Goal: Task Accomplishment & Management: Complete application form

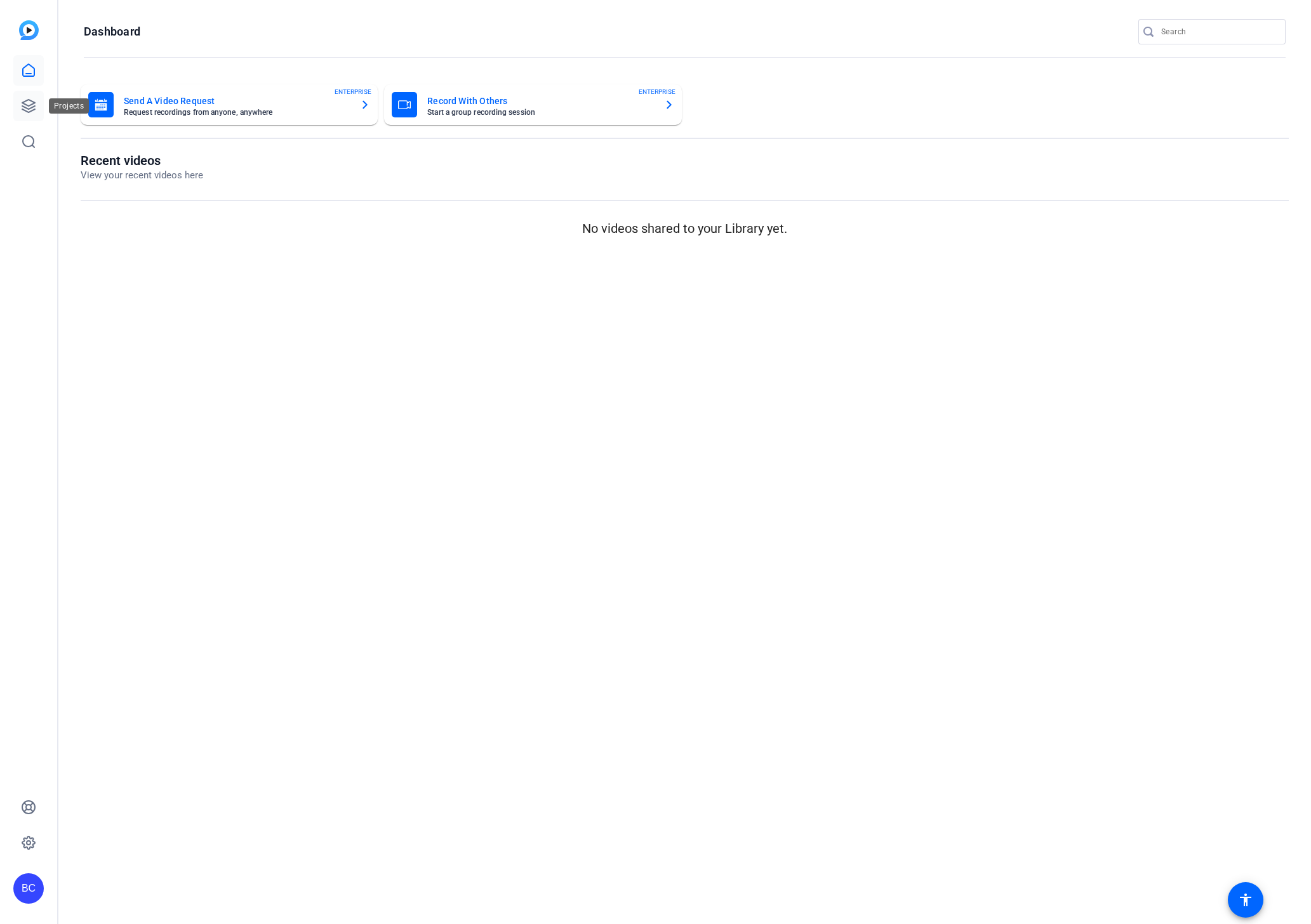
click at [26, 104] on icon at bounding box center [29, 106] width 12 height 12
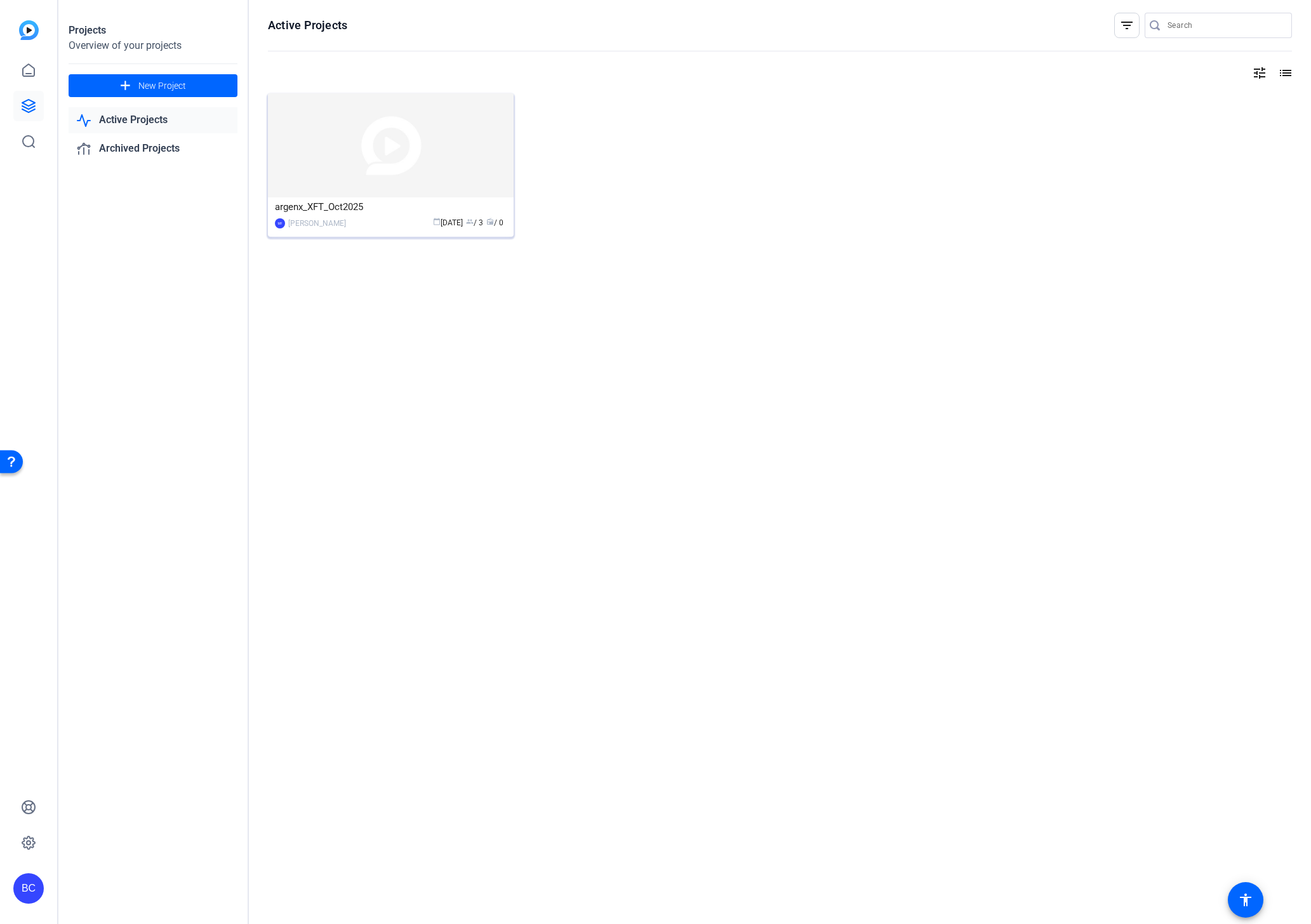
click at [377, 178] on img at bounding box center [390, 146] width 245 height 104
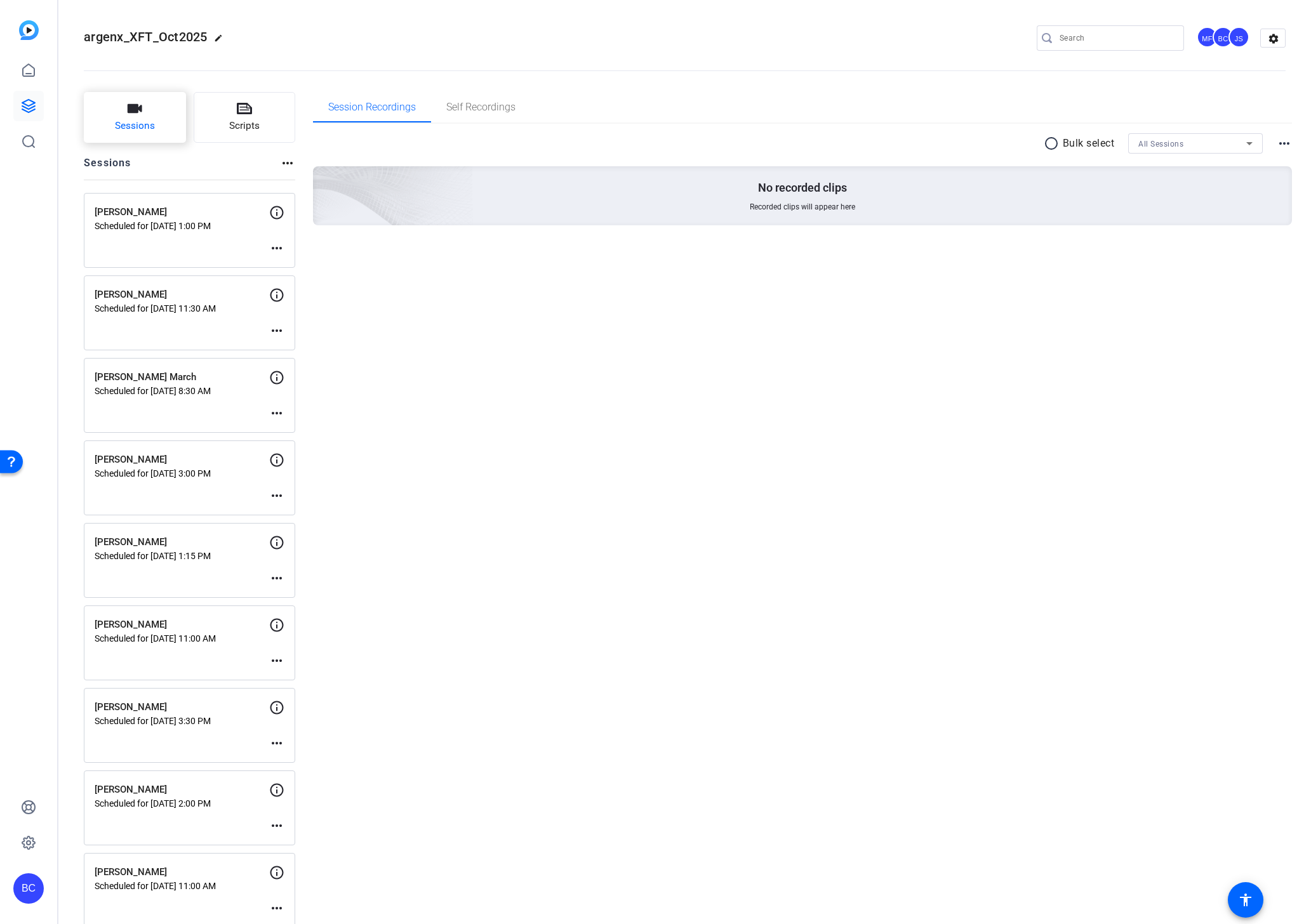
click at [136, 118] on span "Sessions" at bounding box center [134, 125] width 40 height 15
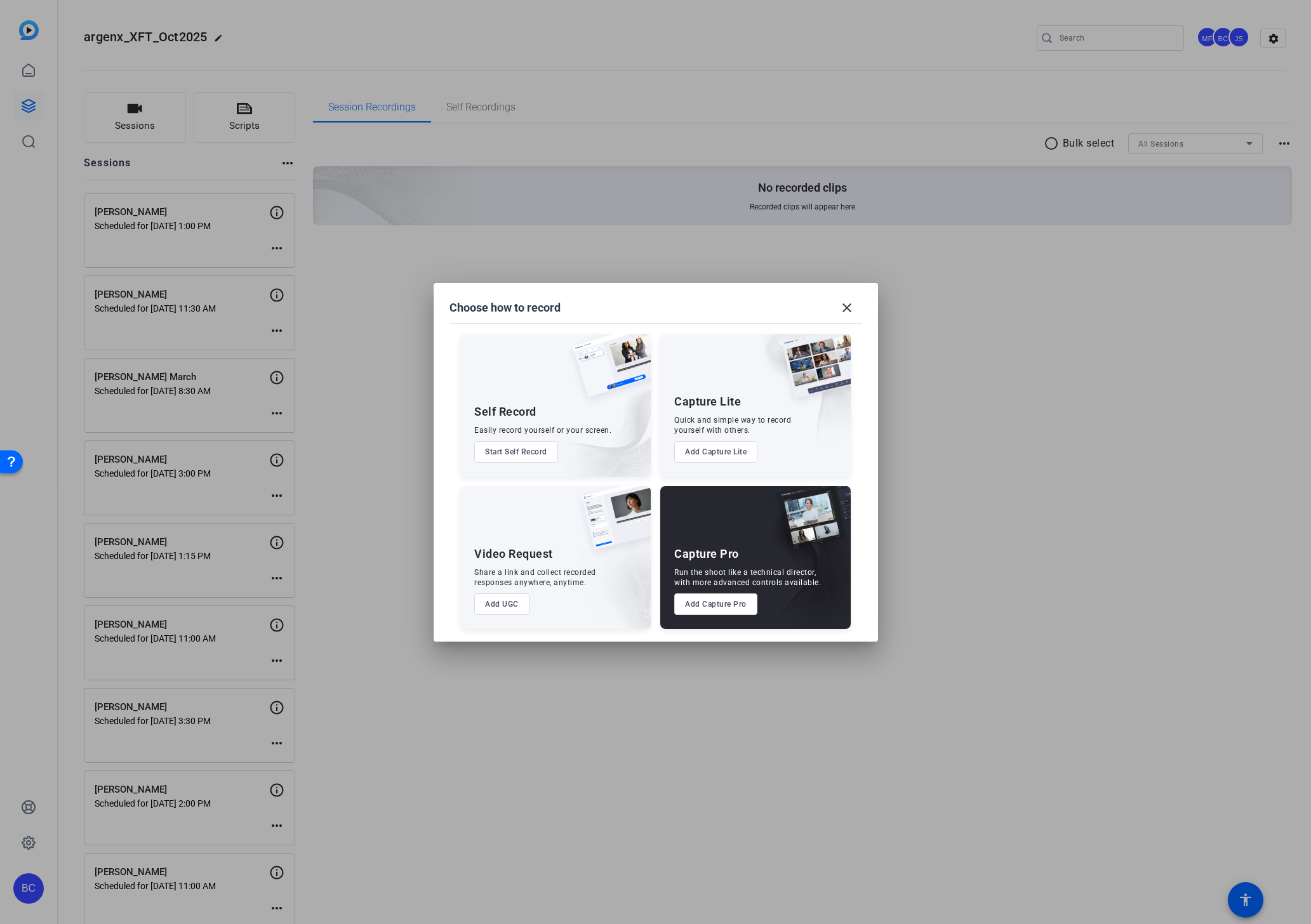
click at [718, 604] on button "Add Capture Pro" at bounding box center [715, 605] width 83 height 22
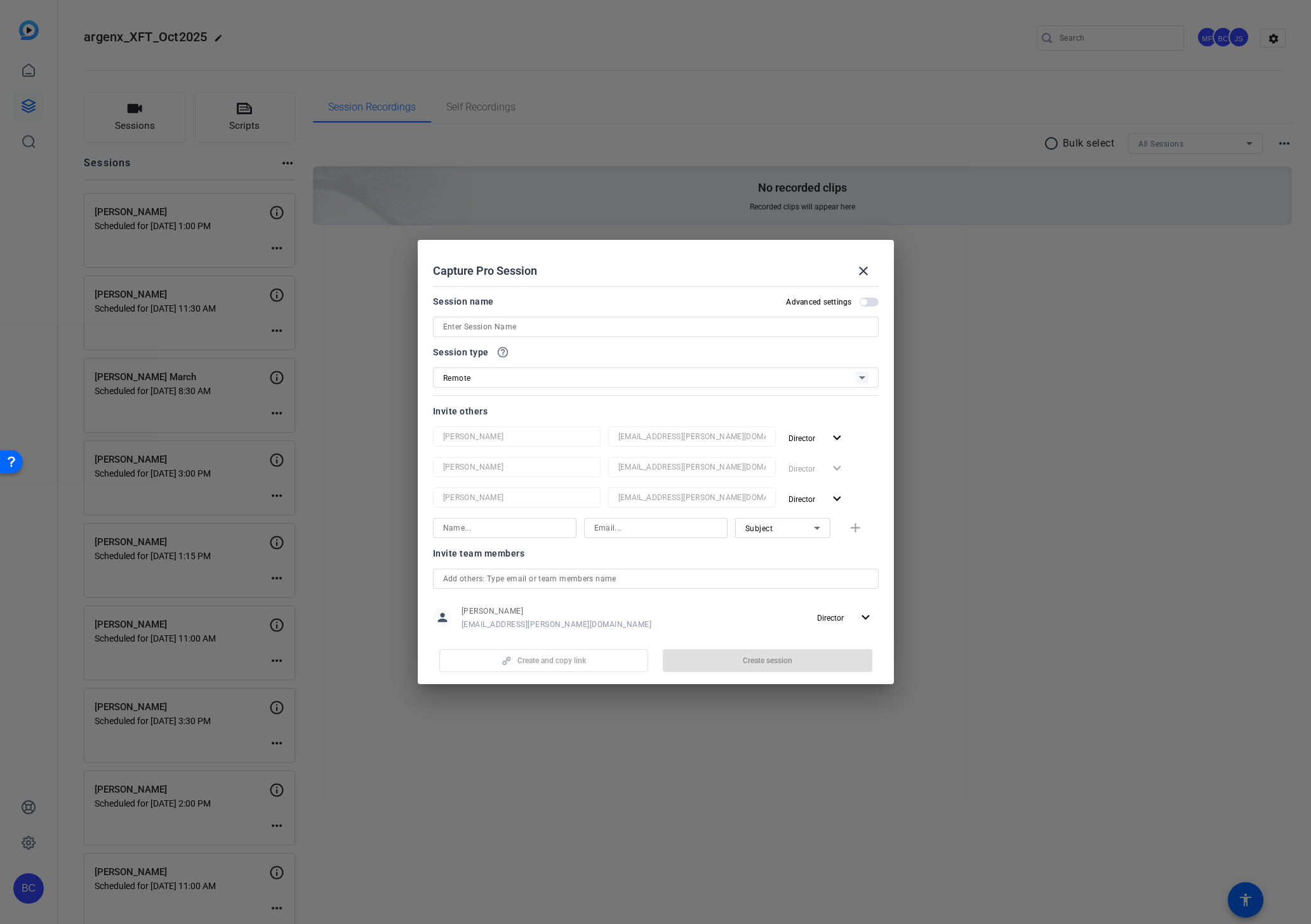
click at [499, 327] on input at bounding box center [656, 327] width 425 height 16
paste input "[PERSON_NAME]"
type input "[PERSON_NAME]"
click at [862, 305] on span "button" at bounding box center [863, 302] width 6 height 6
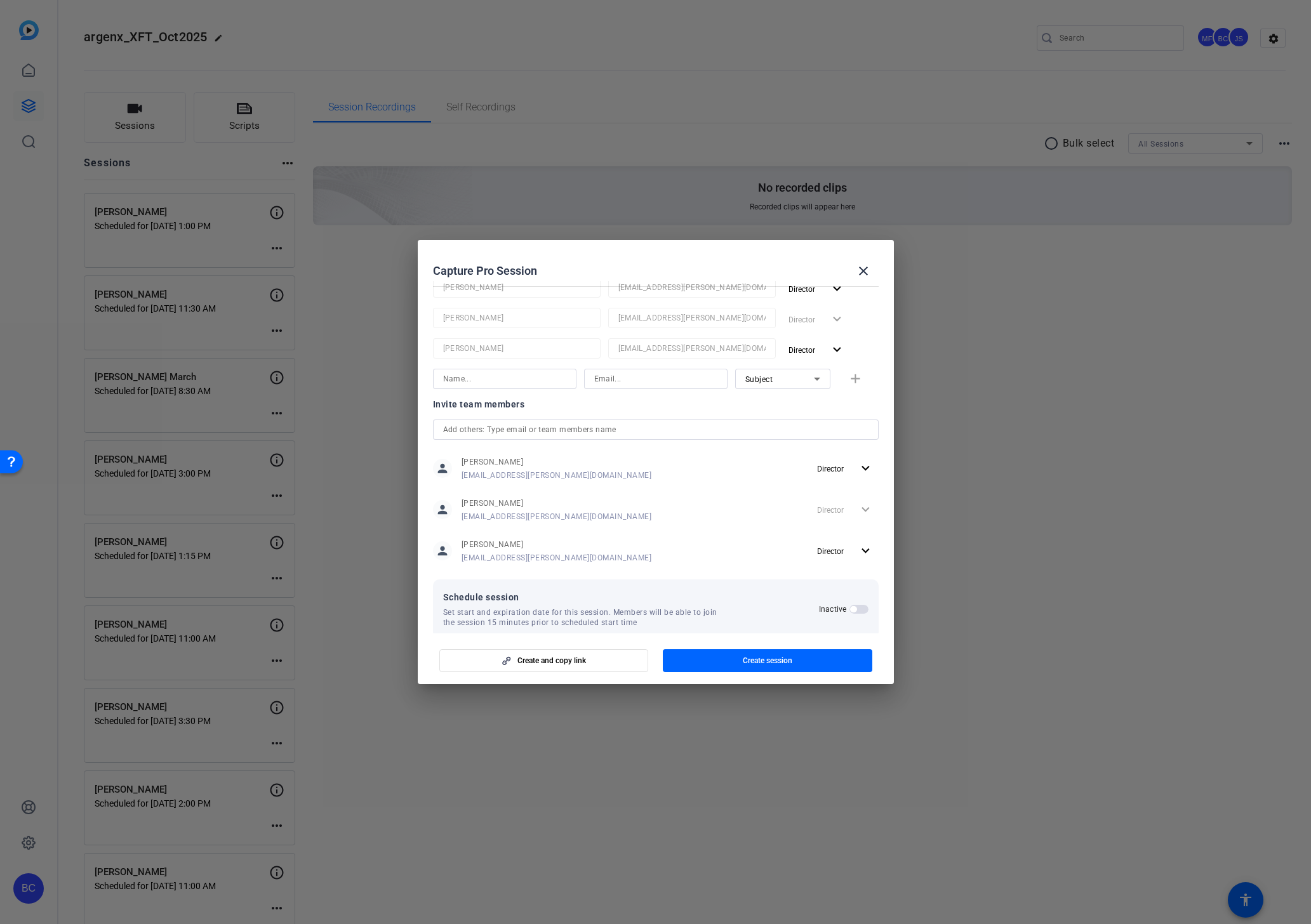
scroll to position [168, 0]
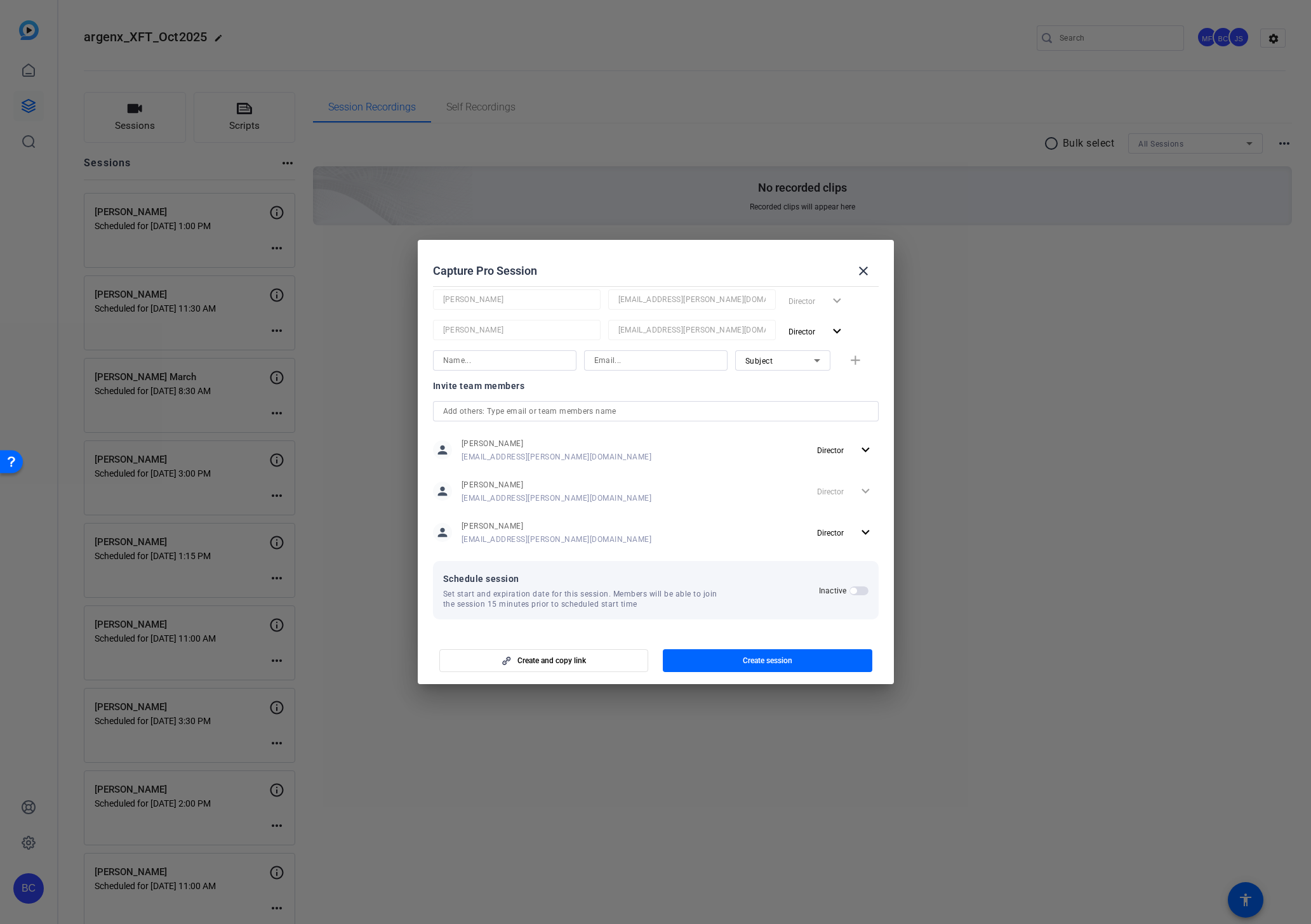
click at [857, 591] on span "button" at bounding box center [858, 591] width 19 height 9
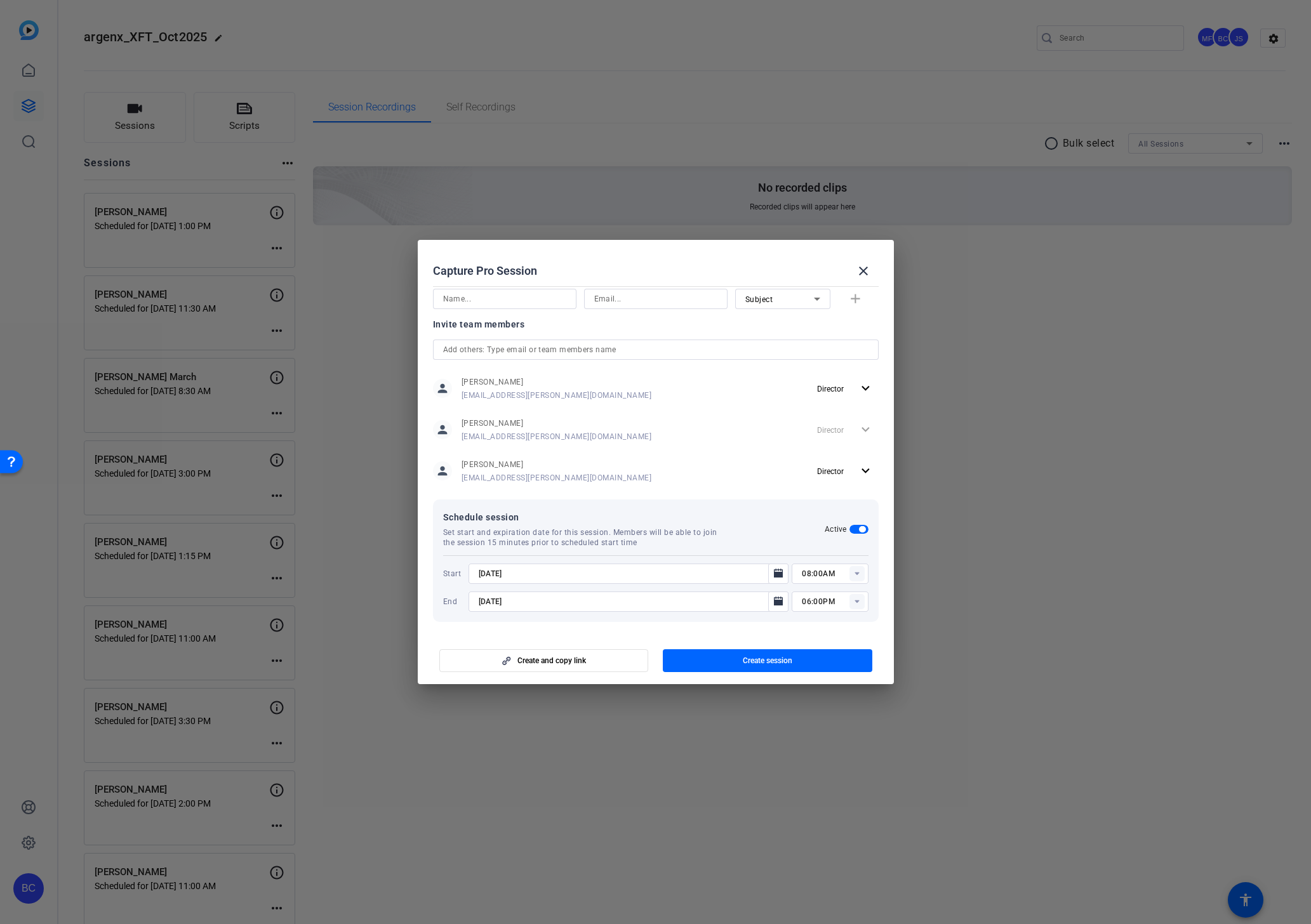
scroll to position [231, 0]
click at [629, 575] on input "[DATE]" at bounding box center [622, 572] width 287 height 16
type input "[DATE]"
click at [492, 597] on input "[DATE]" at bounding box center [622, 599] width 287 height 16
type input "[DATE]"
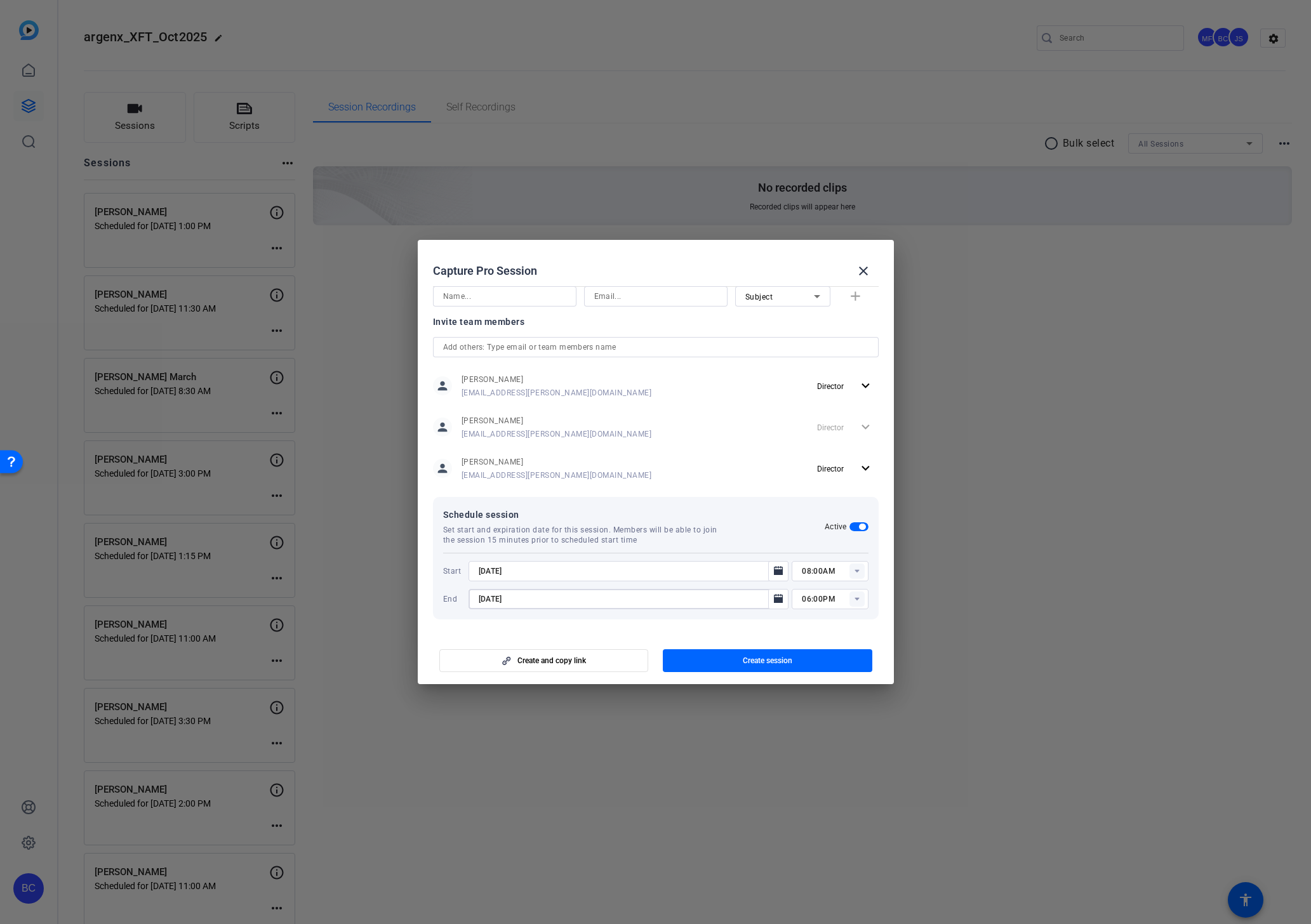
drag, startPoint x: 812, startPoint y: 570, endPoint x: 838, endPoint y: 565, distance: 26.5
click at [812, 571] on input "08:00AM" at bounding box center [834, 572] width 66 height 16
type input "05:30PM"
type input "06:30PM"
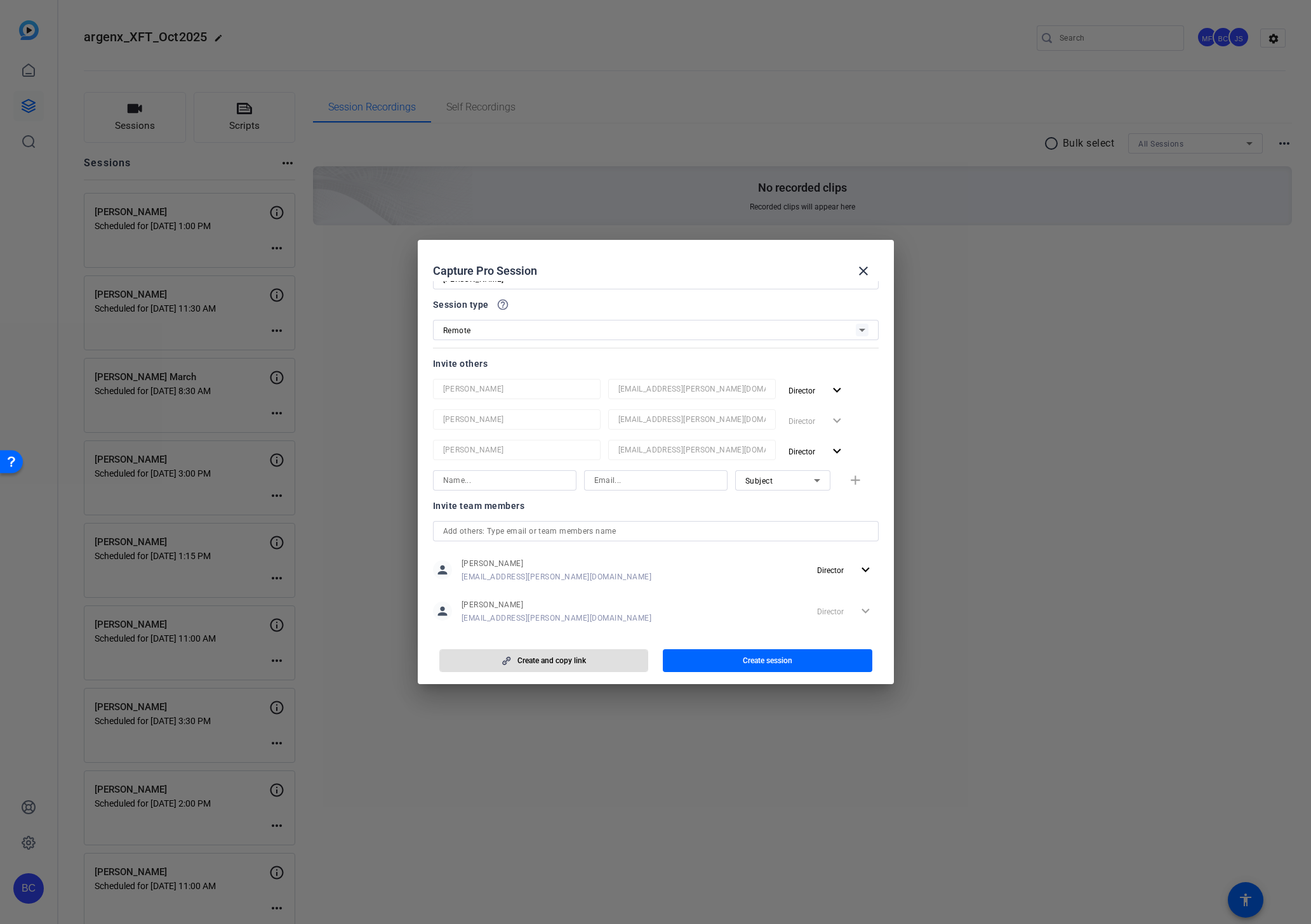
scroll to position [0, 0]
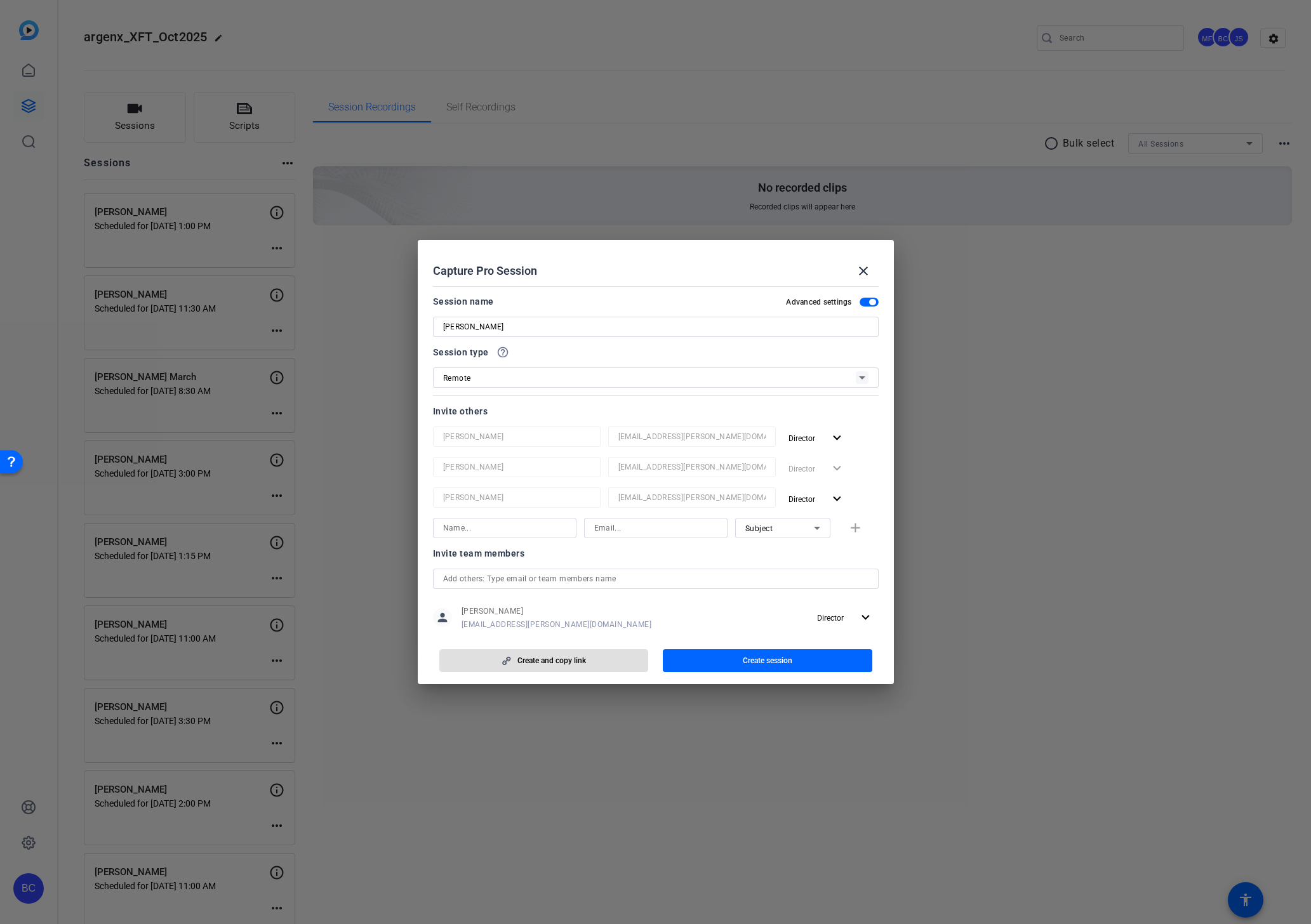
click at [481, 532] on input at bounding box center [505, 528] width 123 height 16
paste input "[PERSON_NAME]"
type input "[PERSON_NAME]"
paste input "[EMAIL_ADDRESS][PERSON_NAME][DOMAIN_NAME]"
type input "[EMAIL_ADDRESS][PERSON_NAME][DOMAIN_NAME]"
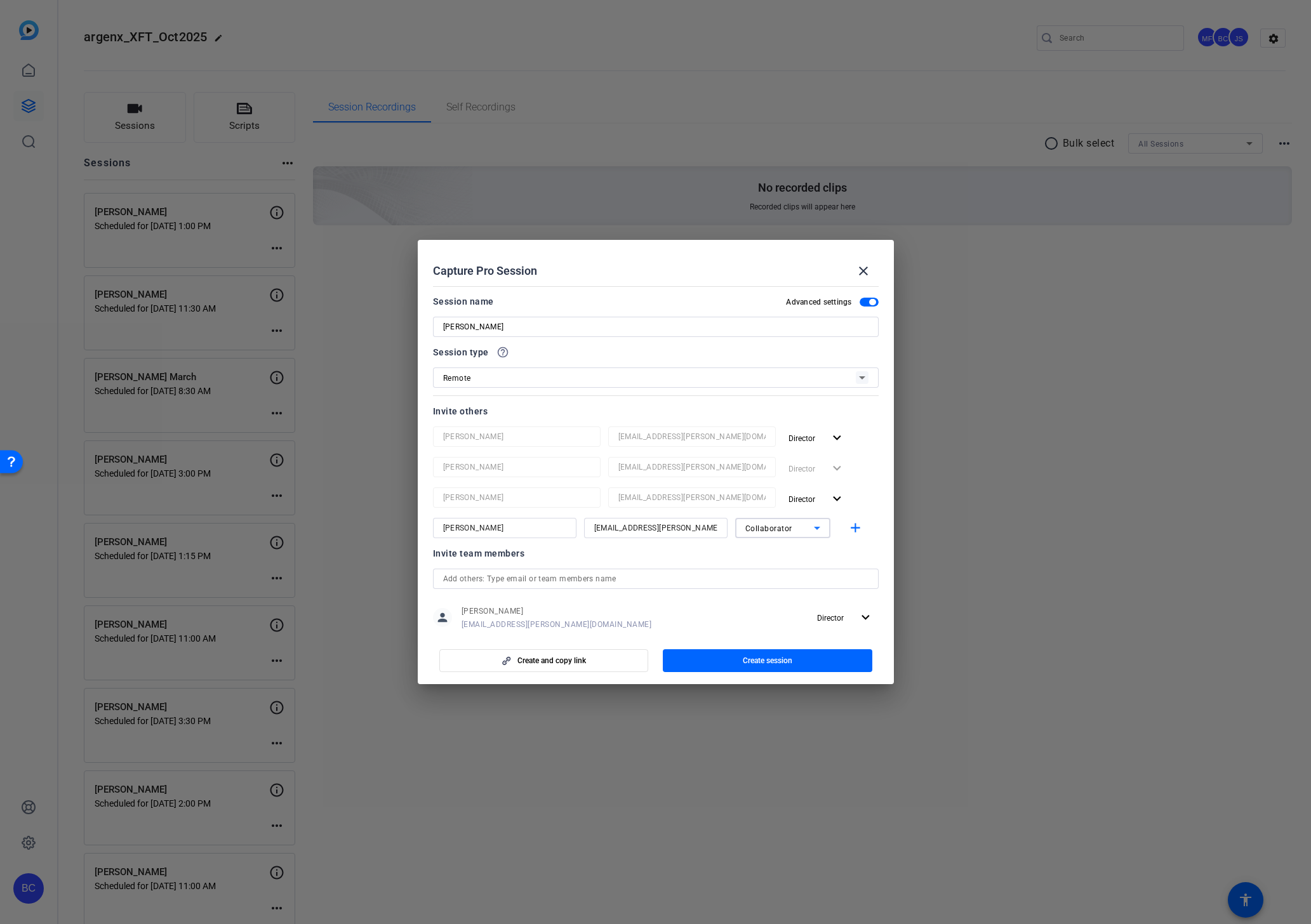
click at [559, 326] on input "[PERSON_NAME]" at bounding box center [656, 327] width 425 height 16
type input "[PERSON_NAME]"
click at [745, 663] on span "Create session" at bounding box center [767, 661] width 50 height 10
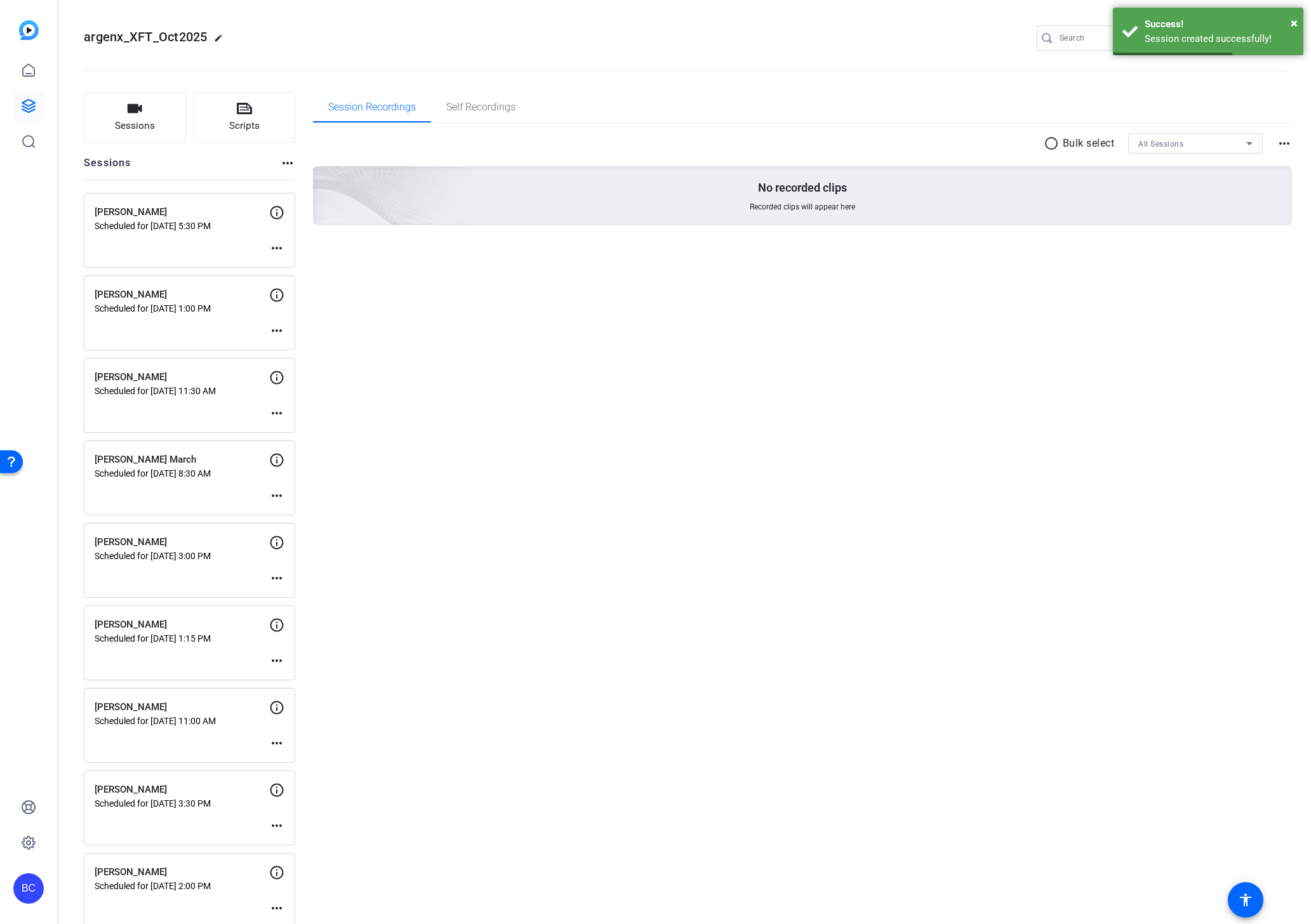
click at [278, 244] on mat-icon "more_horiz" at bounding box center [277, 249] width 16 height 16
click at [283, 265] on span "Edit Session" at bounding box center [308, 267] width 58 height 16
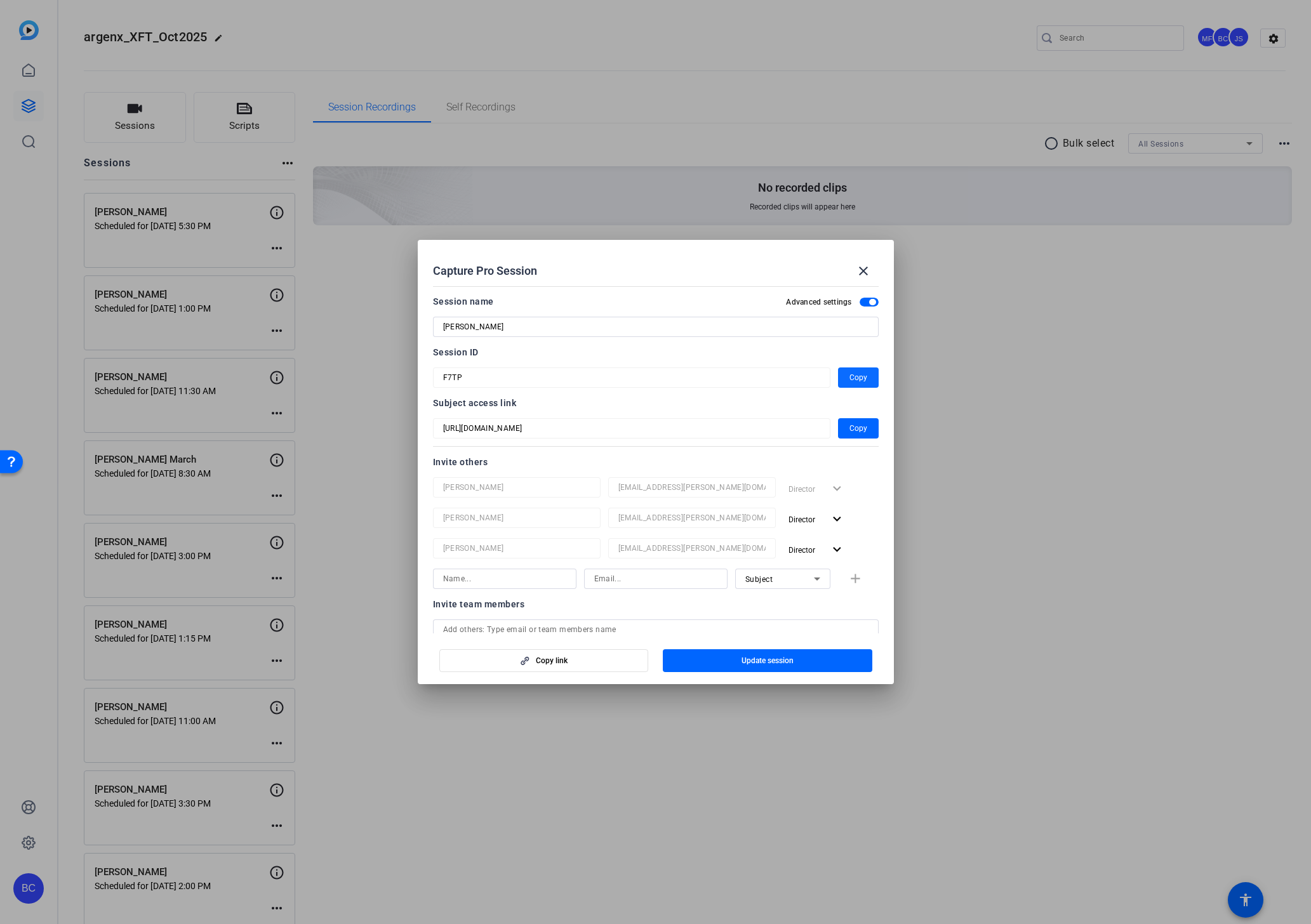
click at [855, 372] on span "Copy" at bounding box center [858, 378] width 18 height 16
click at [862, 271] on mat-icon "close" at bounding box center [863, 271] width 16 height 16
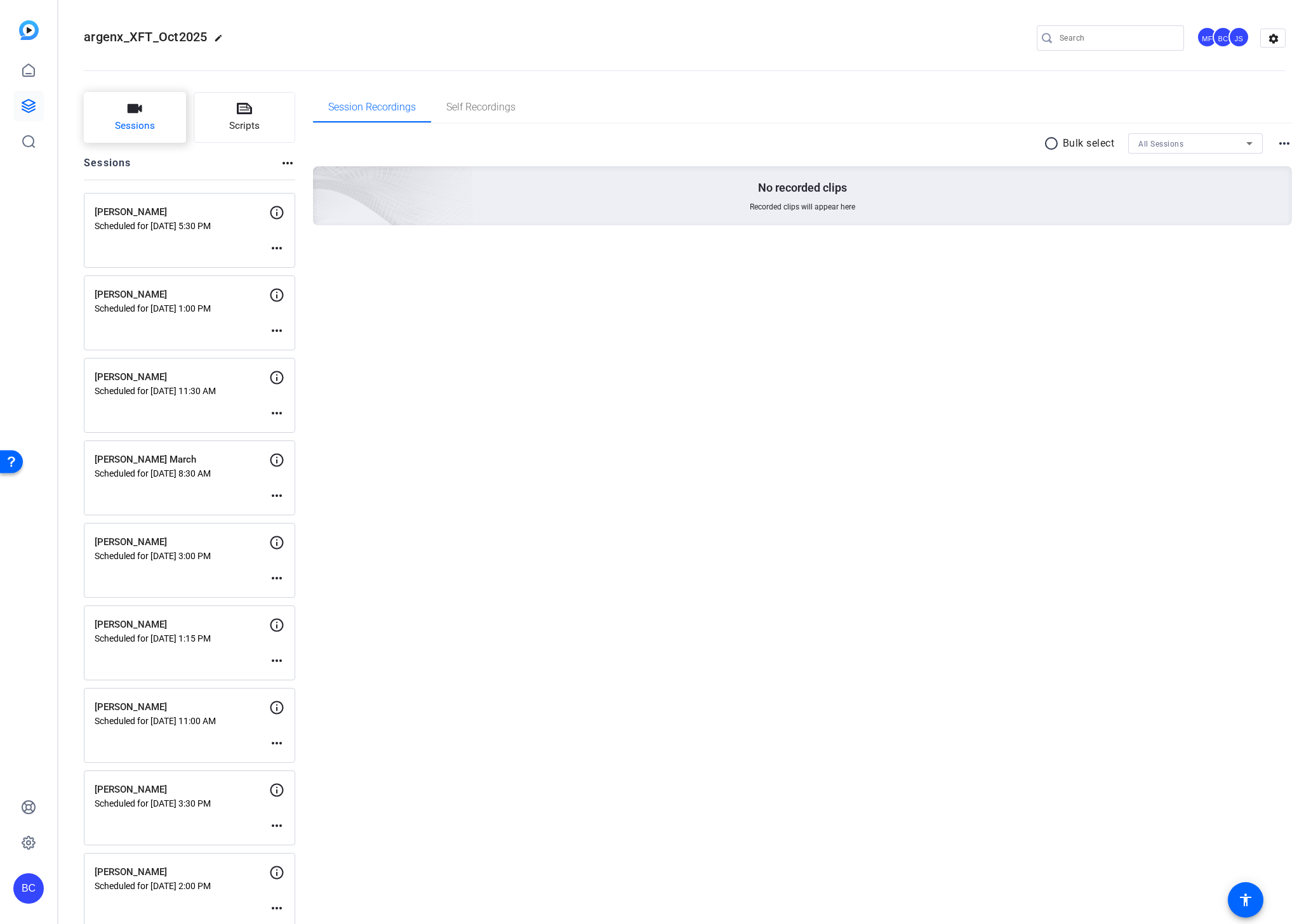
click at [155, 114] on button "Sessions" at bounding box center [135, 117] width 102 height 51
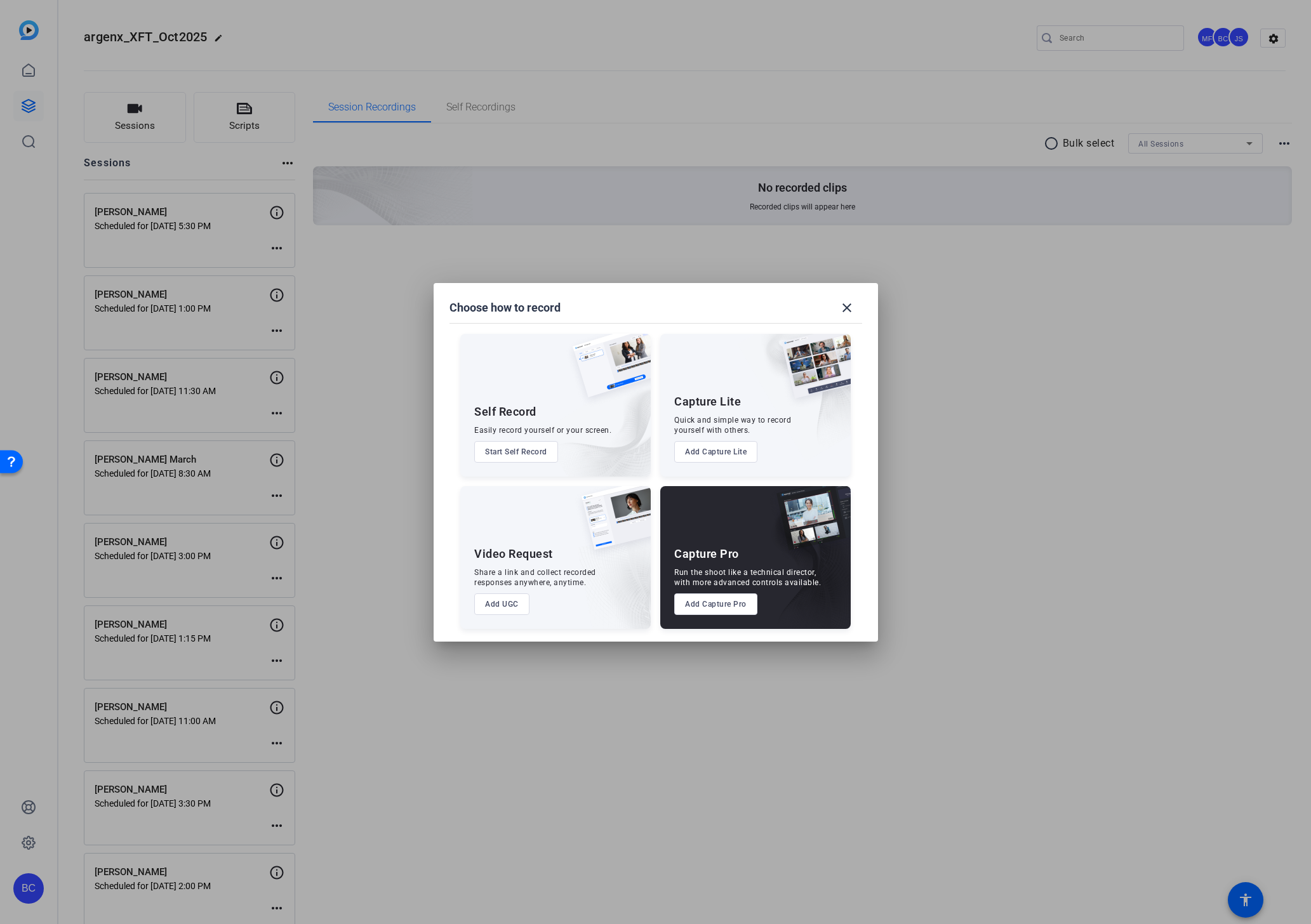
click at [717, 605] on button "Add Capture Pro" at bounding box center [715, 605] width 83 height 22
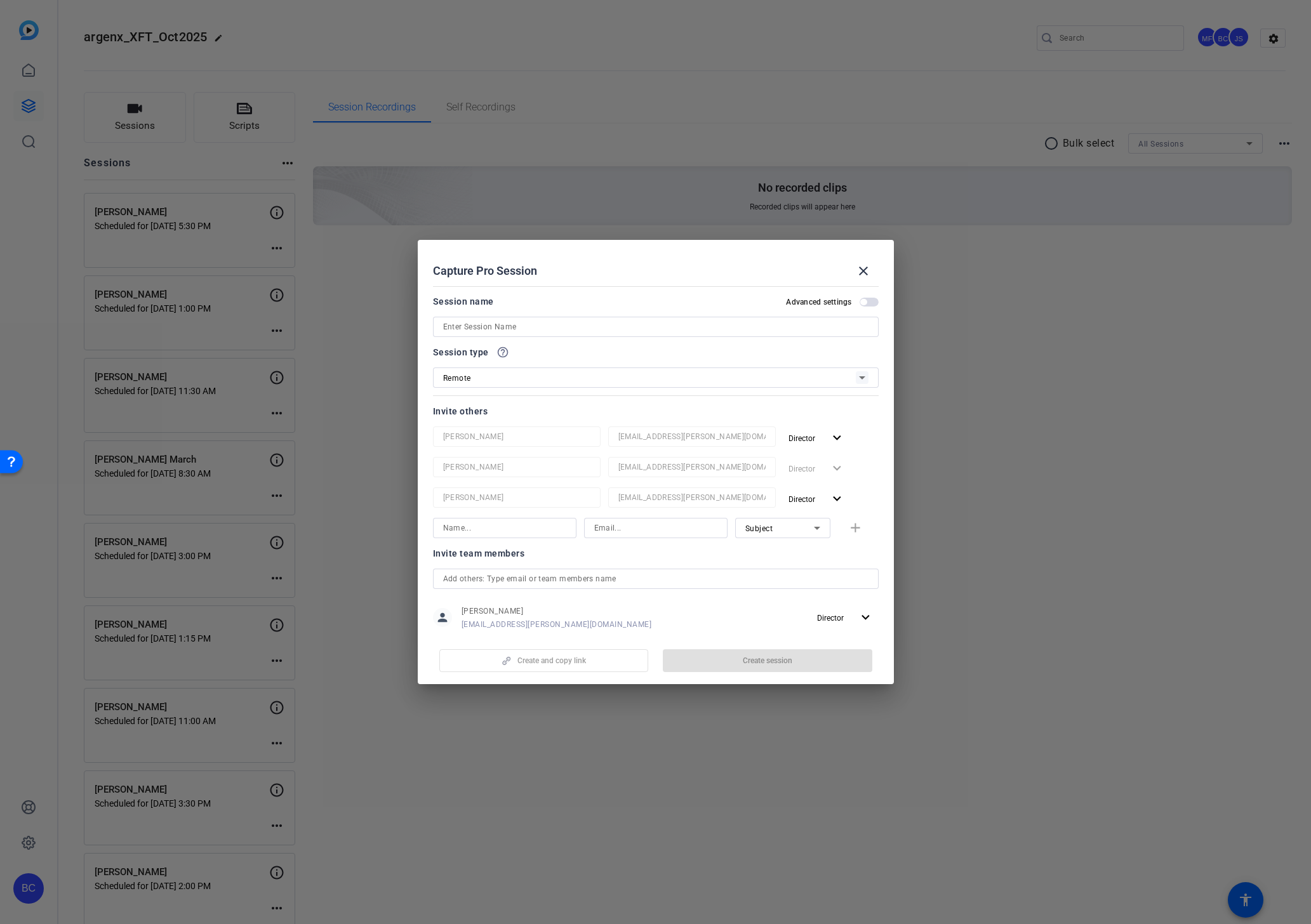
click at [492, 326] on input at bounding box center [656, 327] width 425 height 16
paste input "[PERSON_NAME]"
type input "[PERSON_NAME]"
click at [481, 527] on input at bounding box center [505, 528] width 123 height 16
paste input "[PERSON_NAME]"
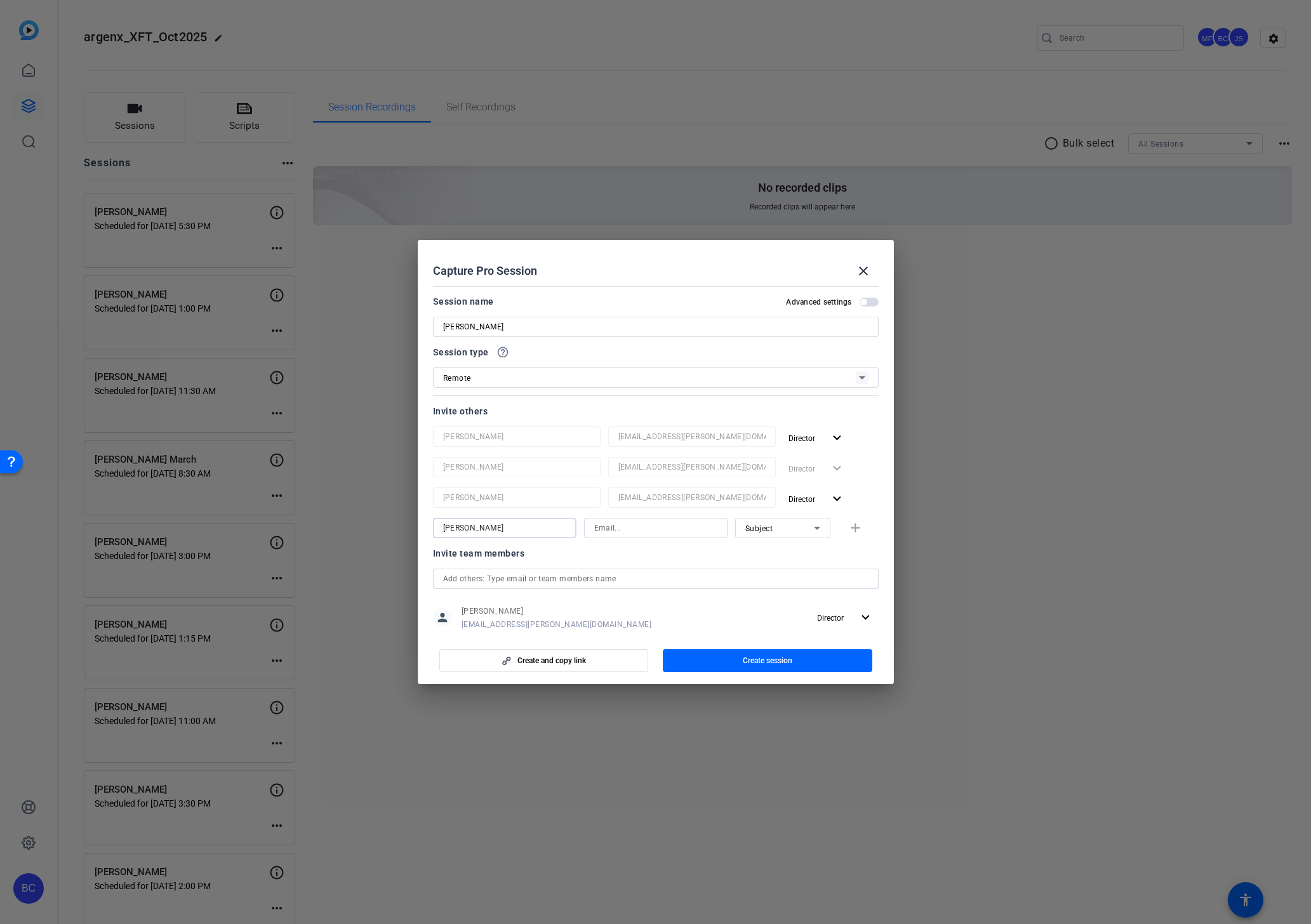
type input "[PERSON_NAME]"
paste input "[EMAIL_ADDRESS][PERSON_NAME][DOMAIN_NAME]"
type input "[EMAIL_ADDRESS][PERSON_NAME][DOMAIN_NAME]"
drag, startPoint x: 865, startPoint y: 303, endPoint x: 864, endPoint y: 314, distance: 11.0
click at [865, 303] on span "button" at bounding box center [863, 302] width 6 height 6
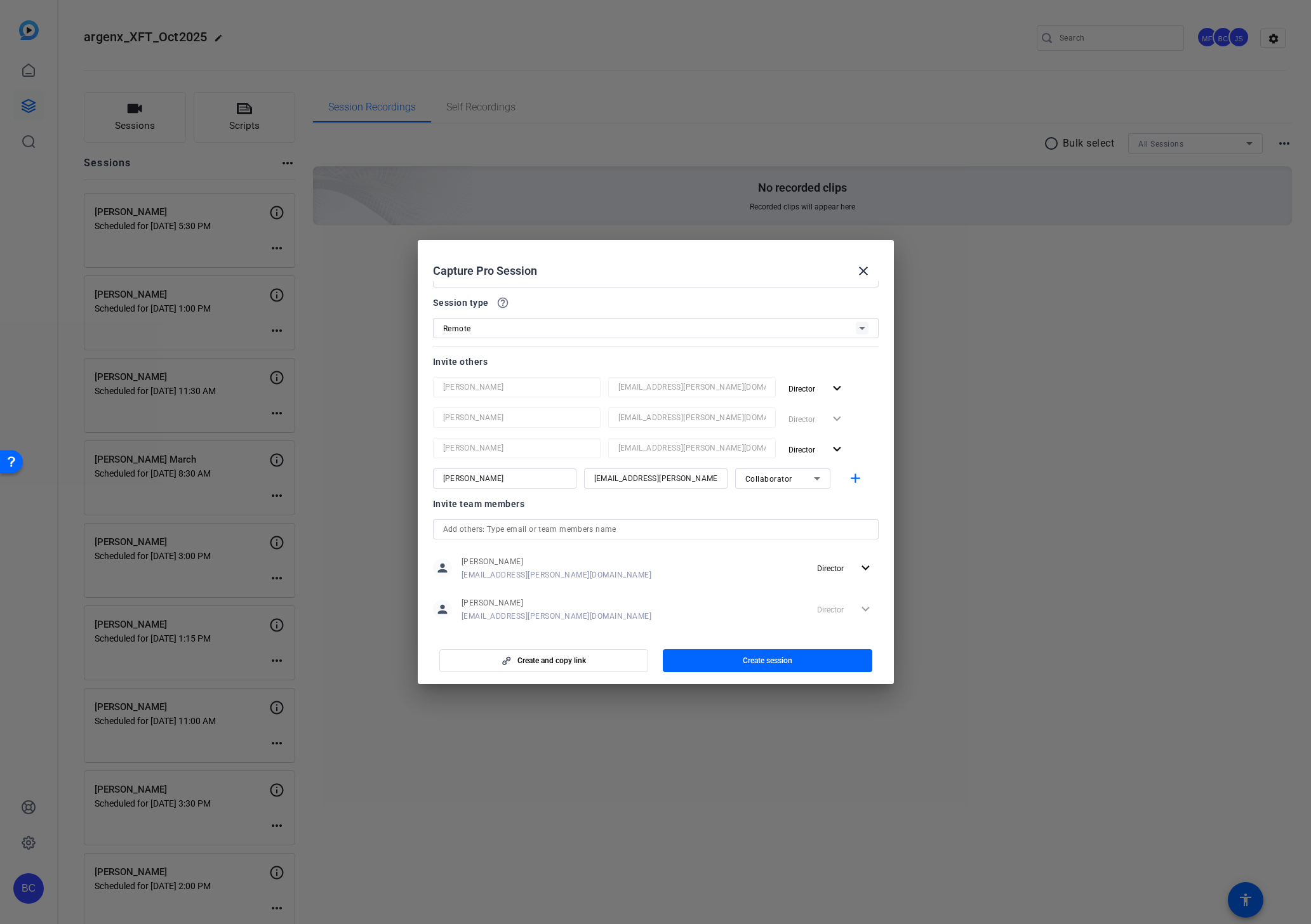
scroll to position [168, 0]
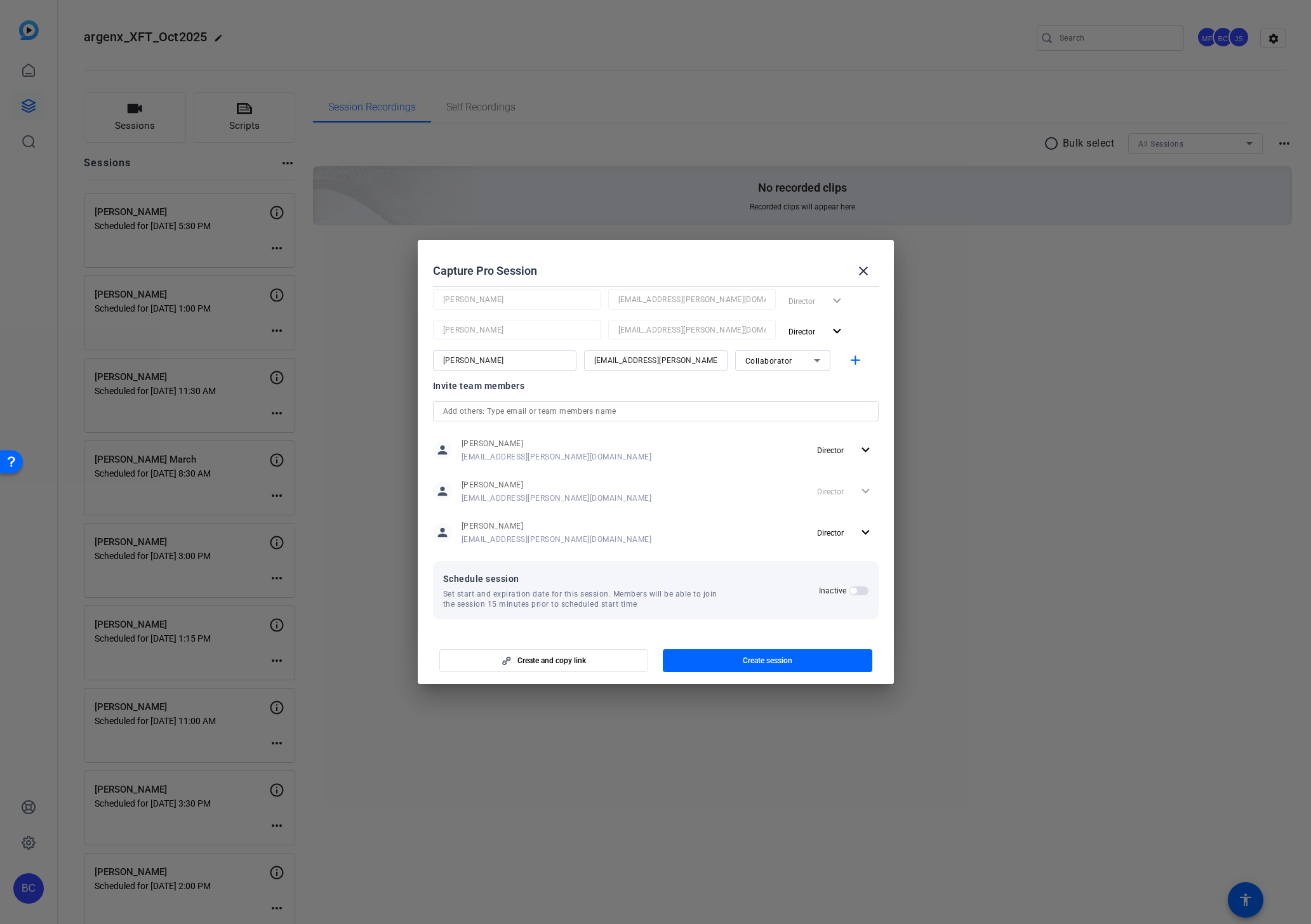
click at [854, 592] on span "button" at bounding box center [853, 591] width 6 height 6
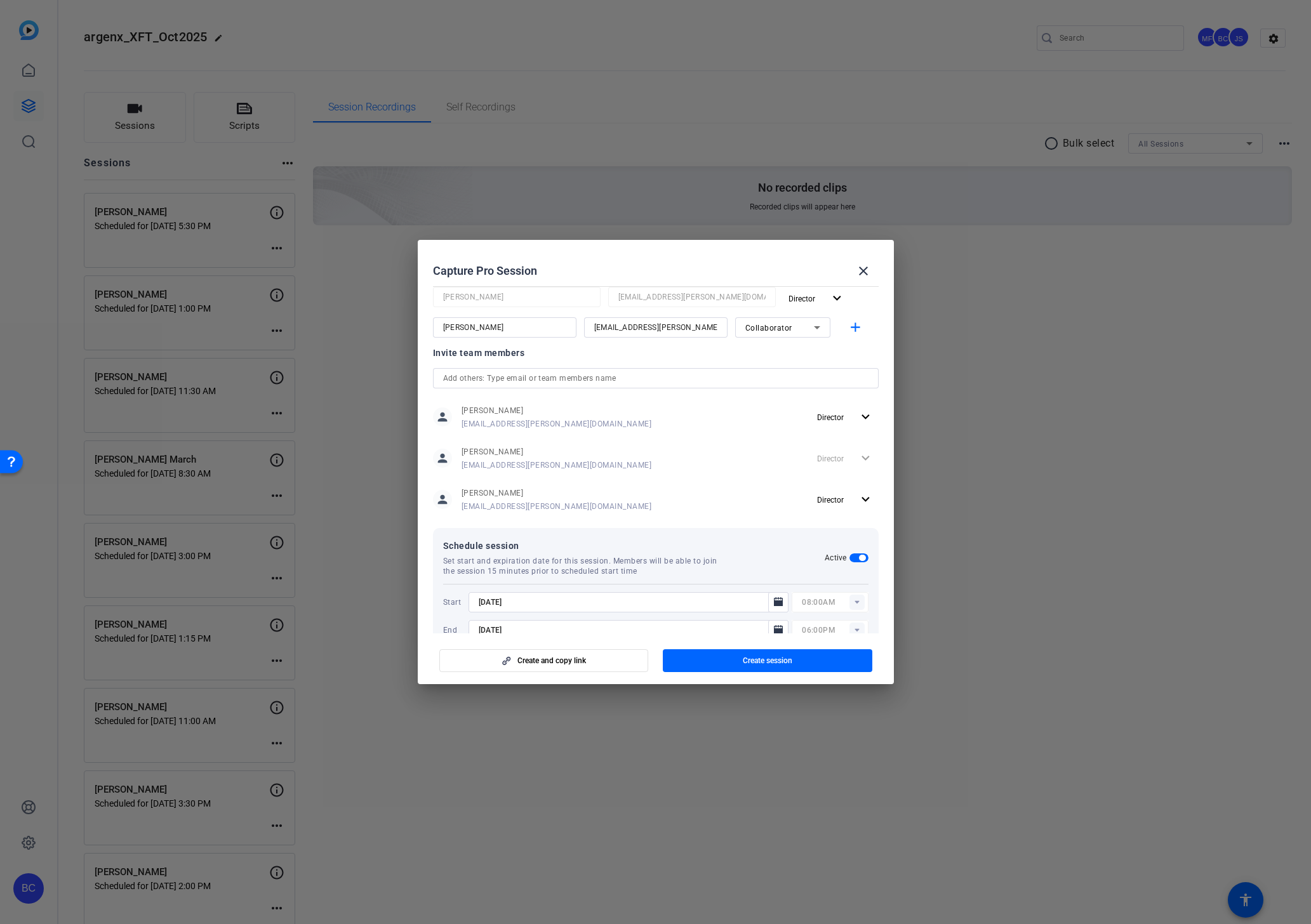
scroll to position [231, 0]
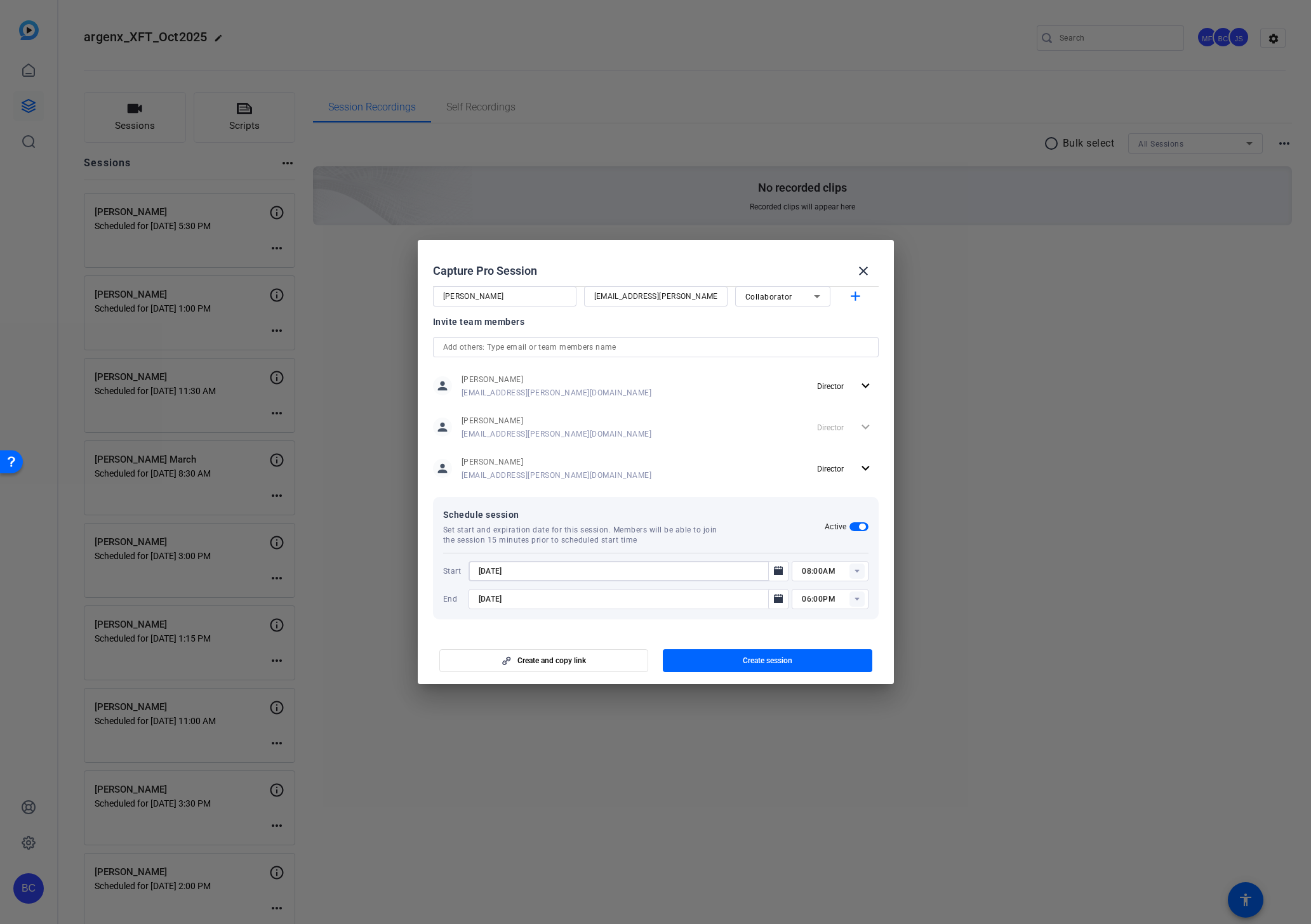
click at [697, 568] on input "[DATE]" at bounding box center [622, 572] width 287 height 16
type input "[DATE]"
type input "01:00PM"
type input "[DATE]"
type input "02:00PM"
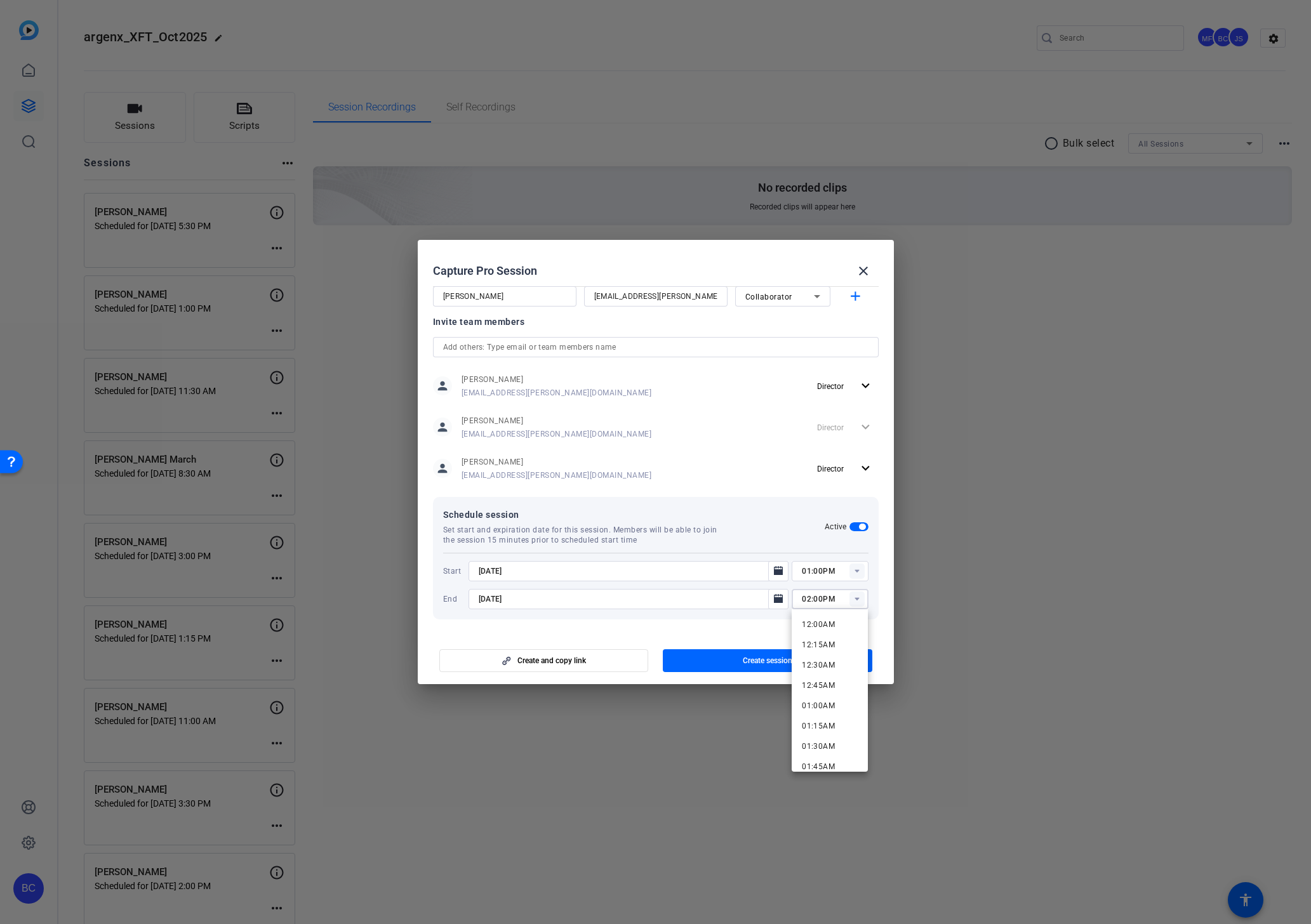
click at [632, 630] on mat-dialog-content "Session name Advanced settings [PERSON_NAME] Session type help_outline Remote I…" at bounding box center [655, 457] width 476 height 352
click at [737, 662] on span "button" at bounding box center [767, 661] width 210 height 30
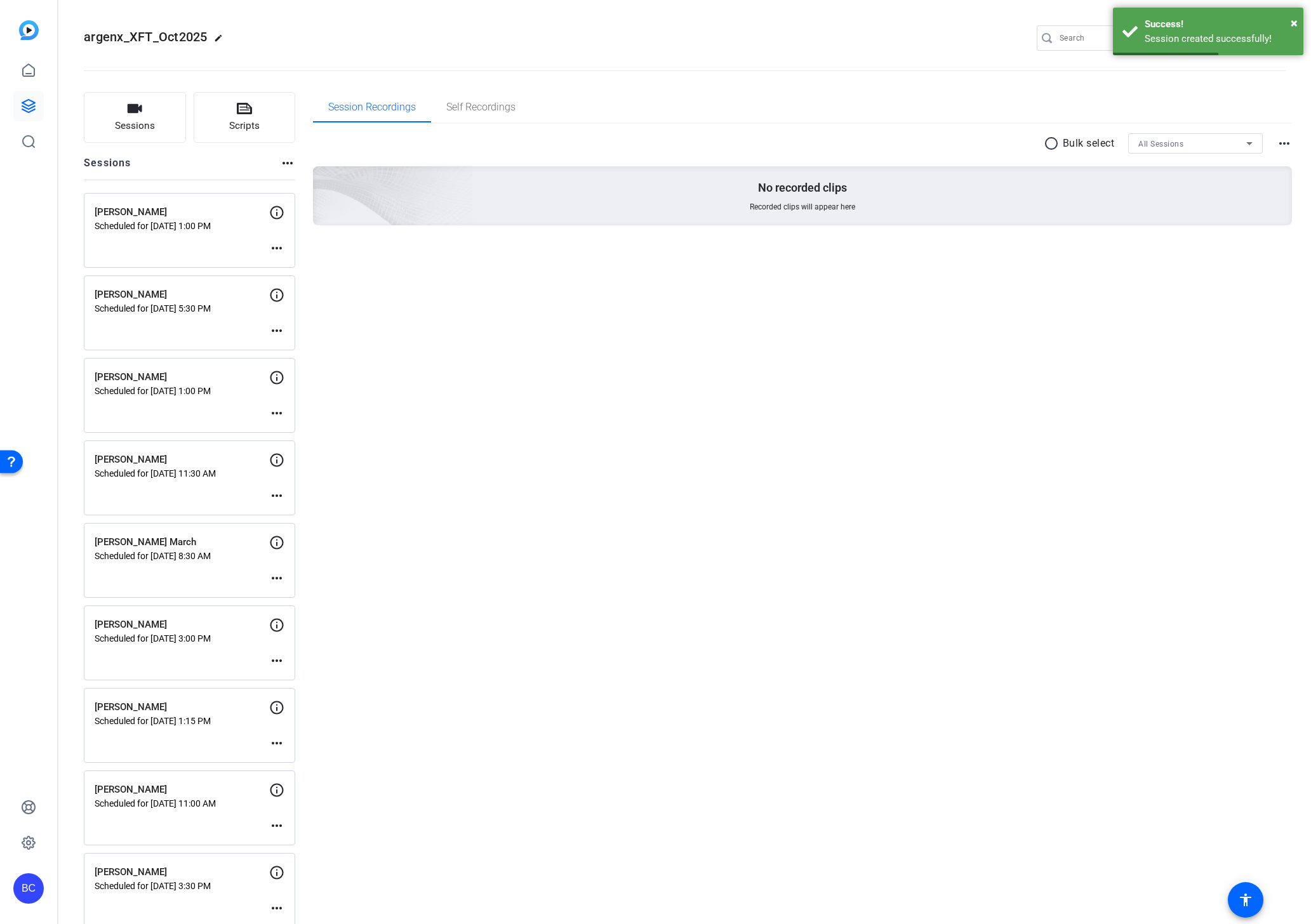
click at [276, 249] on mat-icon "more_horiz" at bounding box center [277, 249] width 16 height 16
click at [315, 273] on span "Edit Session" at bounding box center [308, 267] width 58 height 16
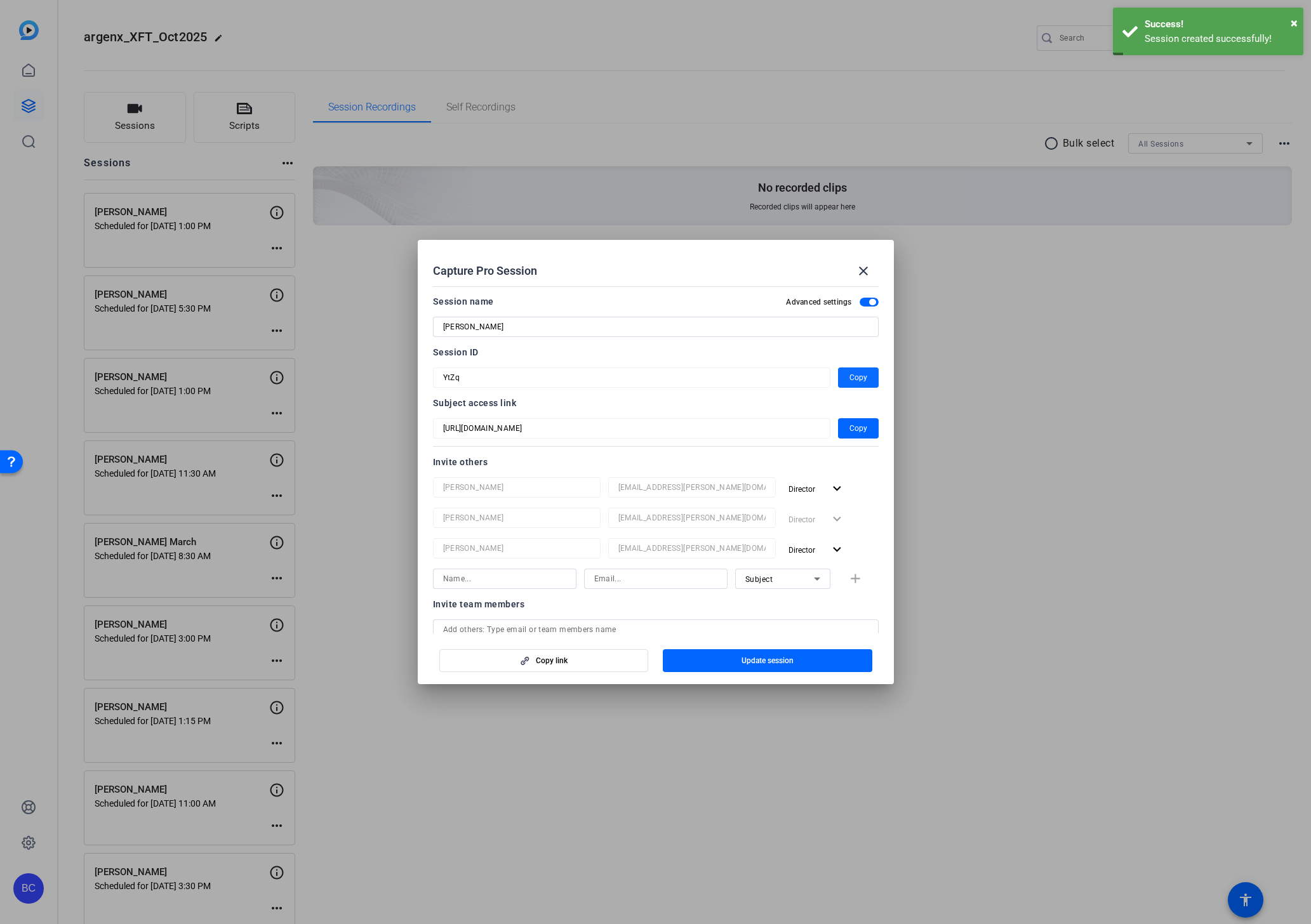
click at [859, 372] on span "Copy" at bounding box center [858, 378] width 18 height 16
click at [862, 269] on mat-icon "close" at bounding box center [863, 271] width 16 height 16
